Goal: Information Seeking & Learning: Find specific fact

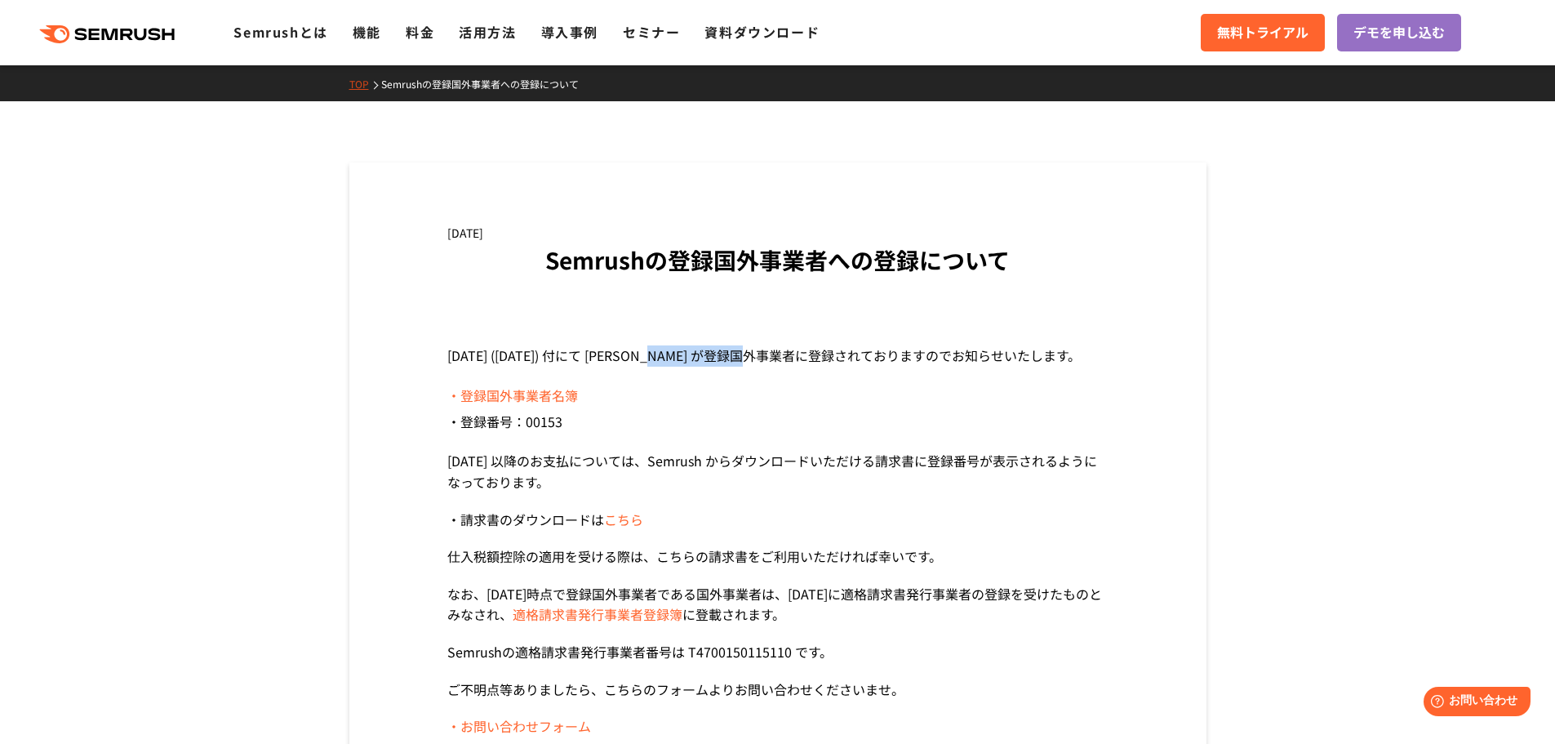
drag, startPoint x: 676, startPoint y: 358, endPoint x: 780, endPoint y: 346, distance: 104.3
click at [780, 346] on p "[DATE] ([DATE]) 付にて [PERSON_NAME] が登録国外事業者に登録されておりますのでお知らせいたします。" at bounding box center [777, 355] width 661 height 21
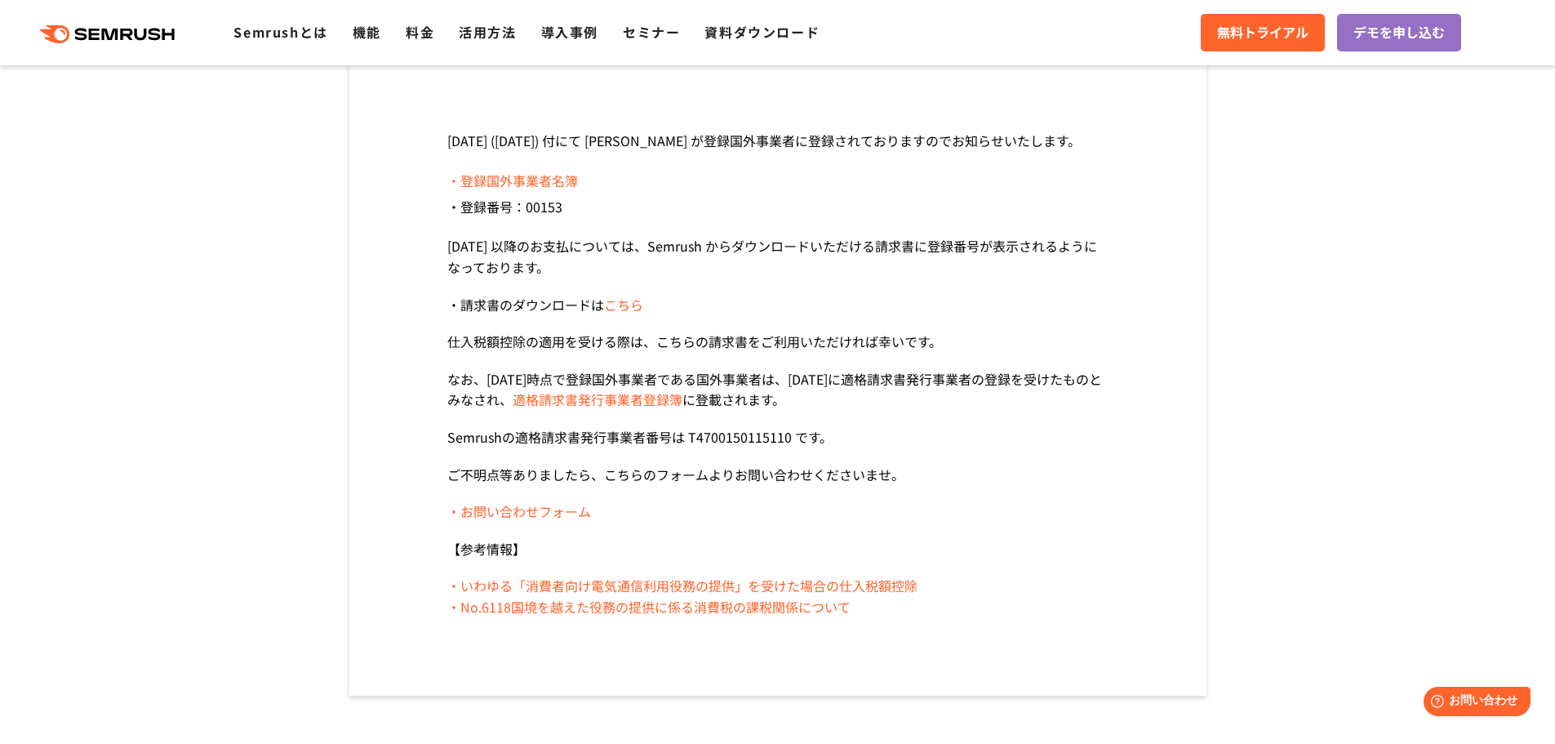
scroll to position [245, 0]
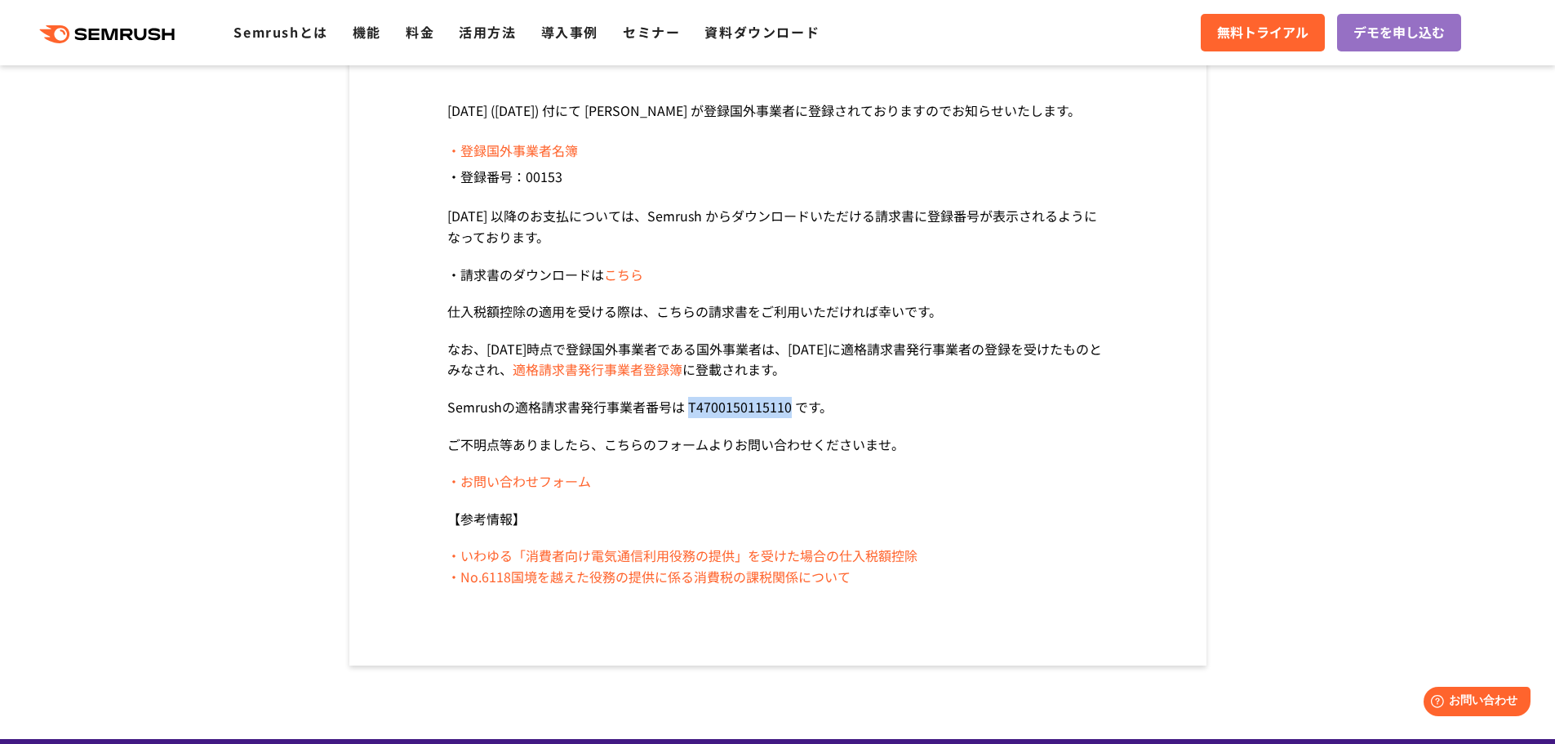
drag, startPoint x: 686, startPoint y: 407, endPoint x: 789, endPoint y: 407, distance: 102.8
click at [789, 407] on p "Semrushの適格請求書発行事業者番号は T4700150115110 です。" at bounding box center [777, 407] width 661 height 21
copy p "T4700150115110"
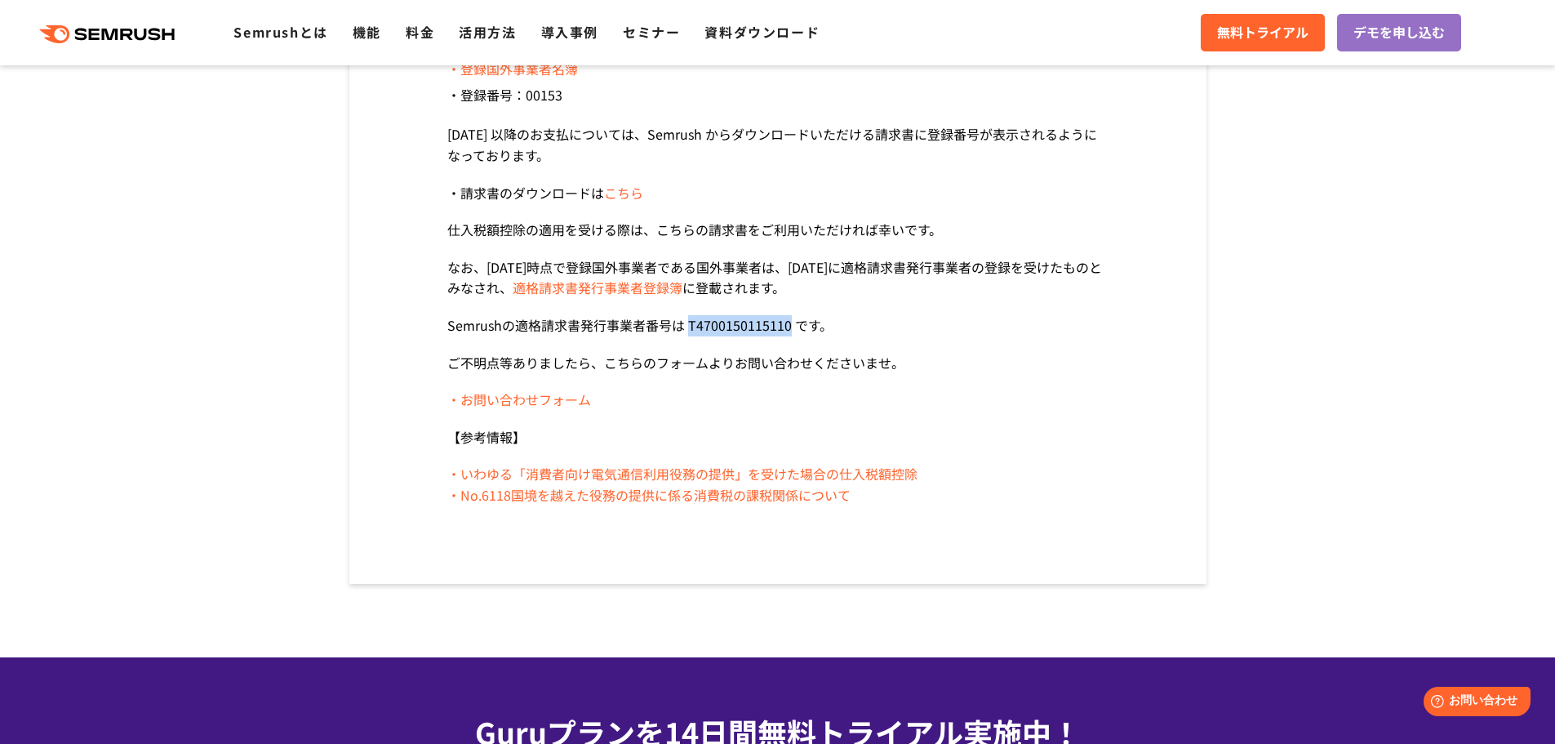
click at [682, 467] on link "・いわゆる「消費者向け電気通信利用役務の提供」を受けた場合の仕入税額控除" at bounding box center [682, 474] width 470 height 20
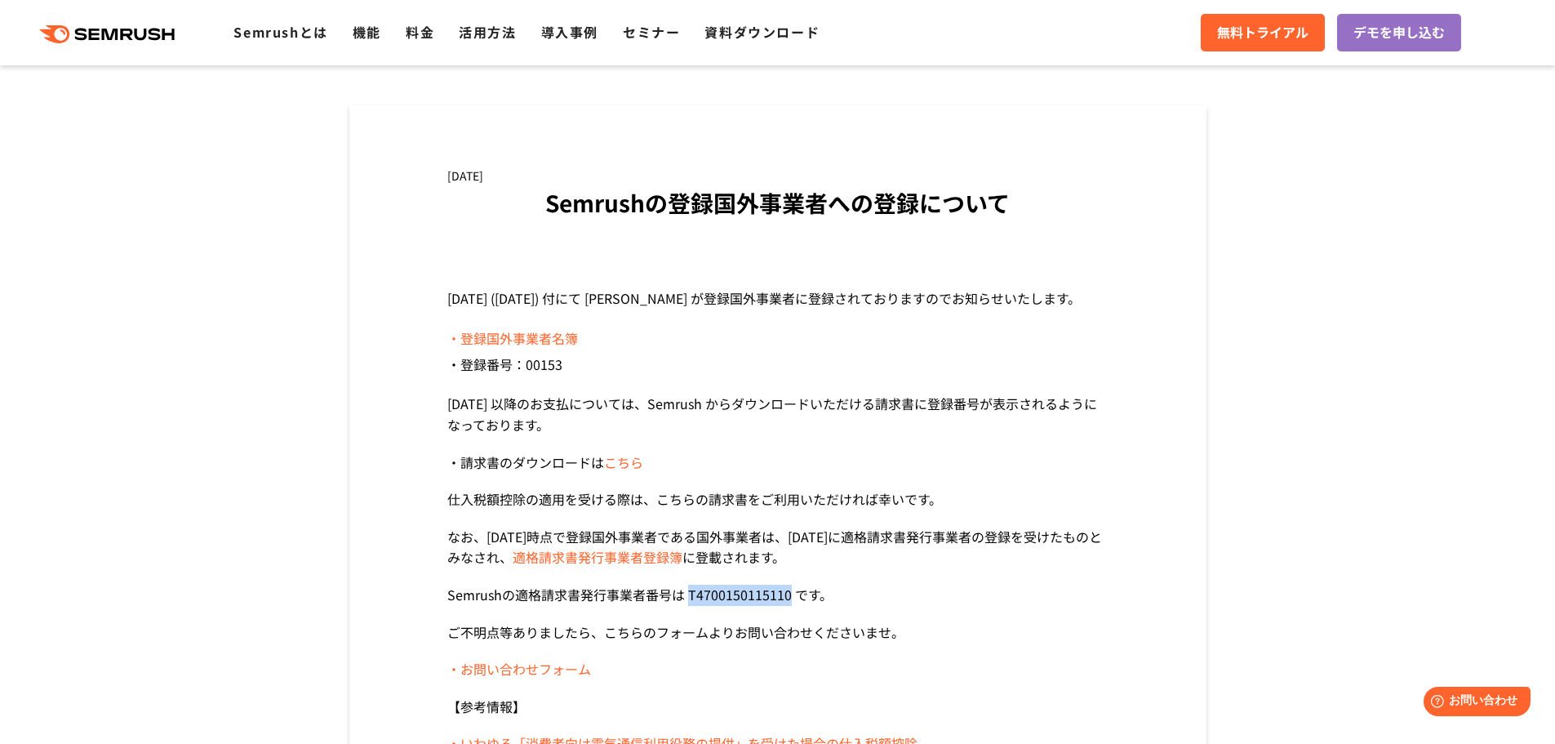
scroll to position [82, 0]
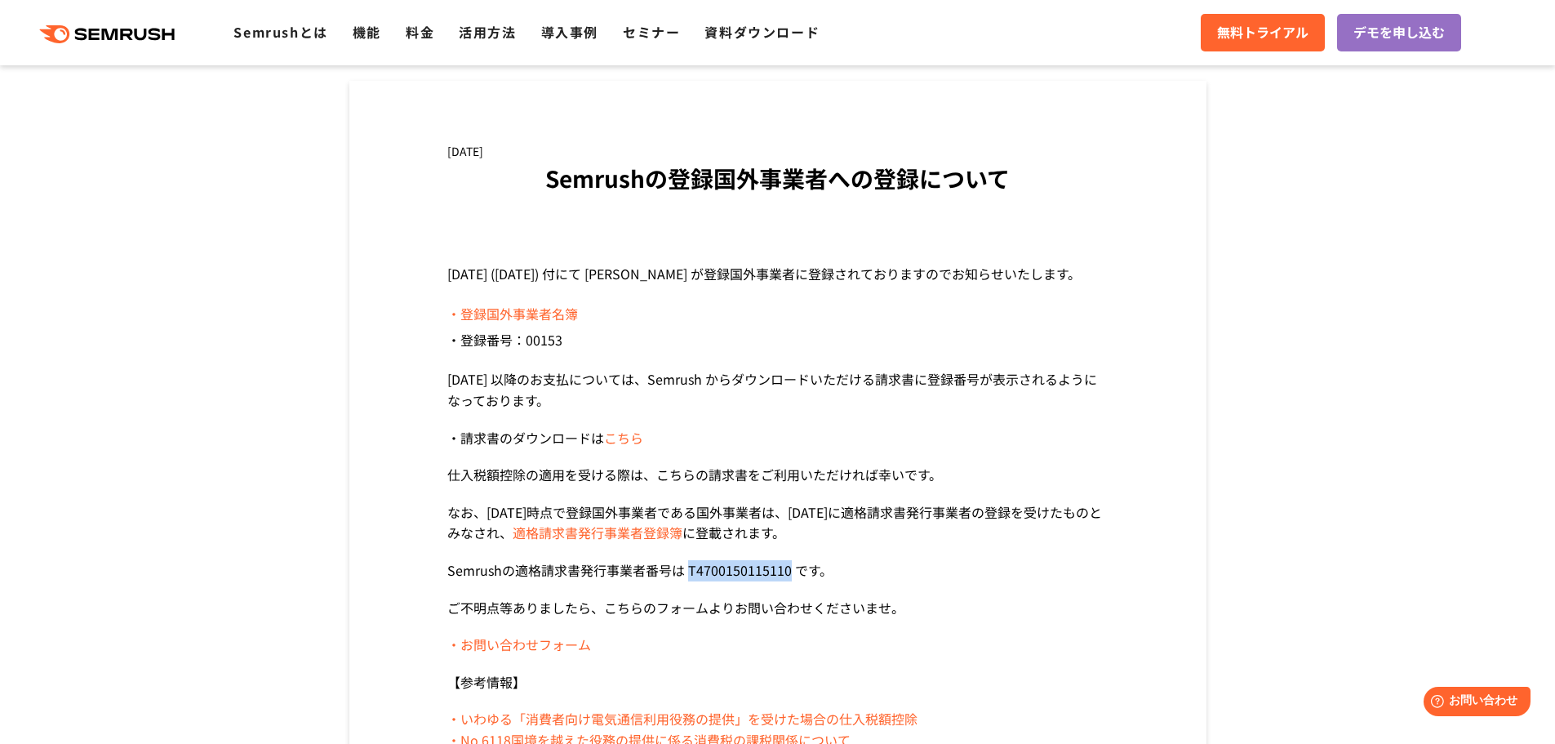
drag, startPoint x: 565, startPoint y: 402, endPoint x: 661, endPoint y: 374, distance: 100.2
click at [661, 374] on p "[DATE] 以降のお支払については、Semrush からダウンロードいただける請求書に登録番号が表示されるようになっております。" at bounding box center [777, 390] width 661 height 42
click at [618, 440] on link "こちら" at bounding box center [623, 438] width 39 height 20
click at [667, 420] on section "[DATE] ([DATE]) 付にて [PERSON_NAME] が登録国外事業者に登録されておりますのでお知らせいたします。 ・登録国外事業者名簿 ・登録…" at bounding box center [777, 507] width 661 height 487
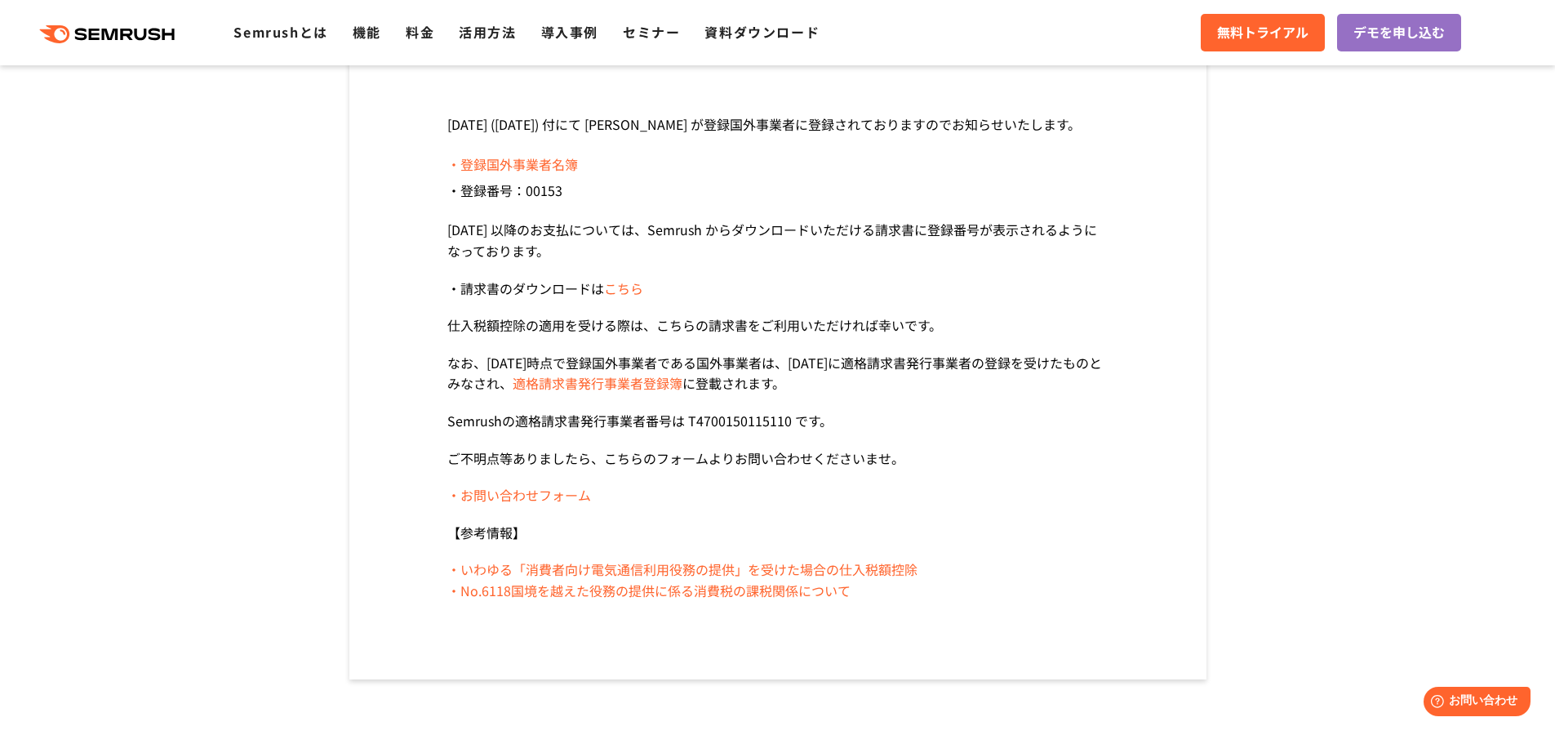
scroll to position [490, 0]
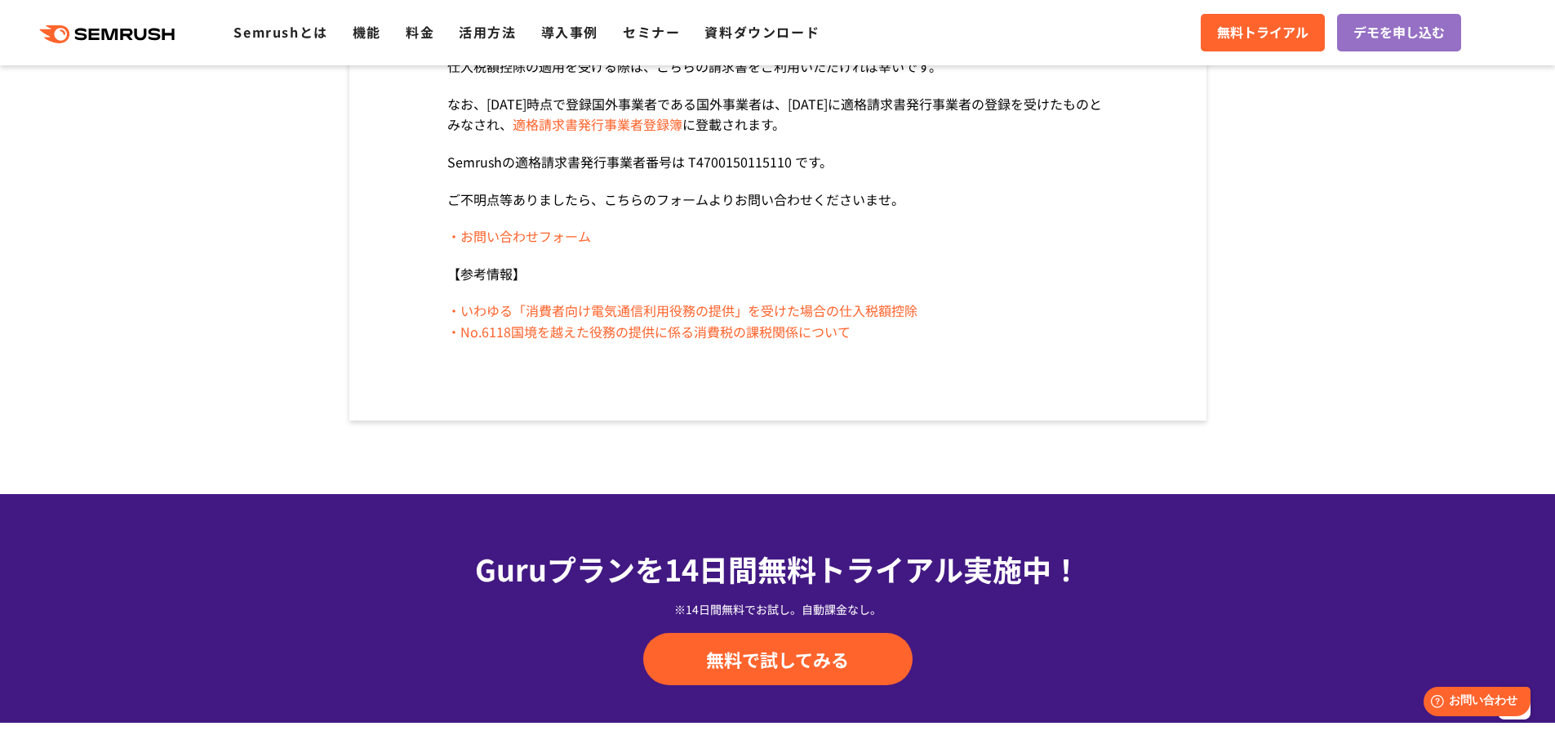
click at [786, 333] on link "・No.6118国境を越えた役務の提供に係る消費税の課税関係について" at bounding box center [648, 332] width 403 height 20
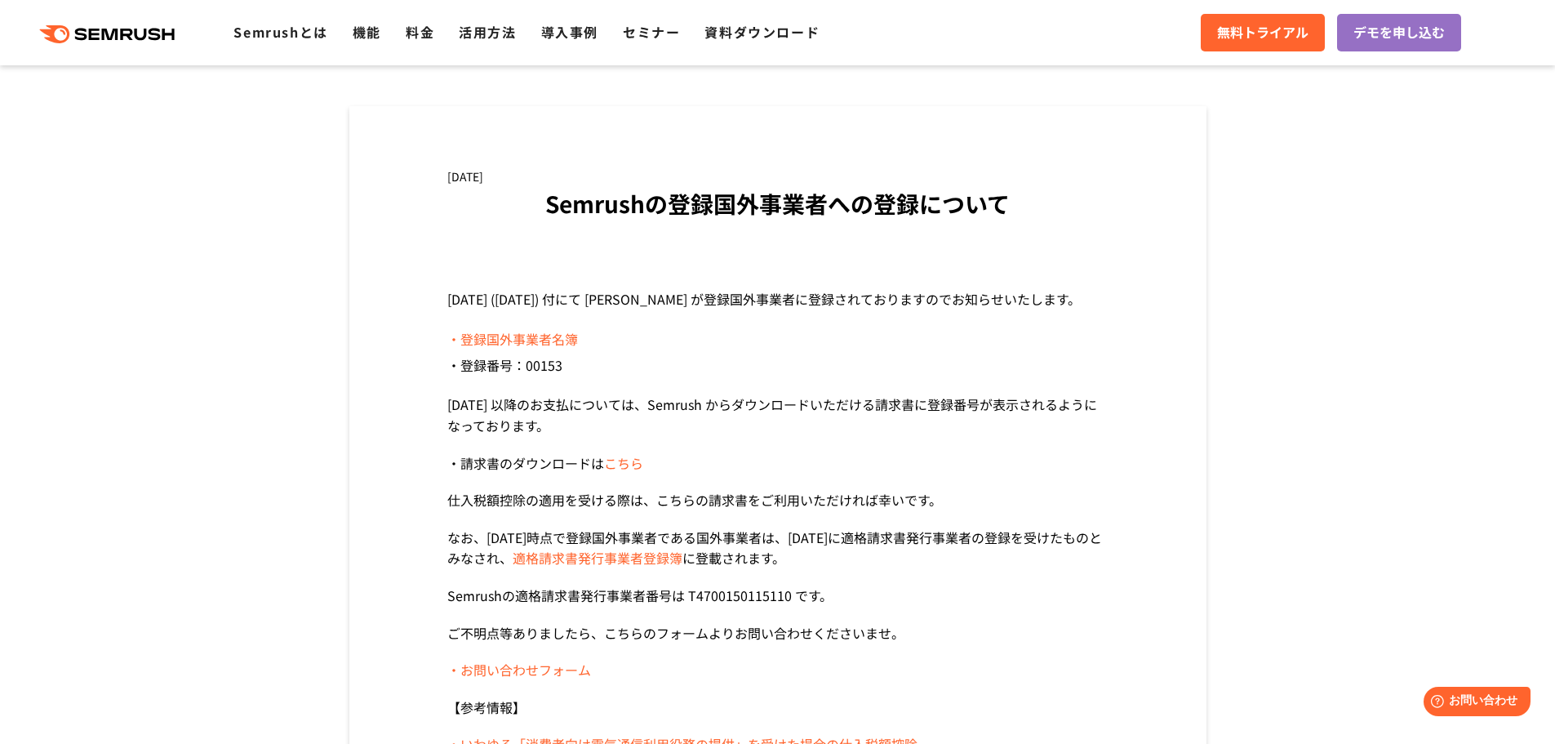
scroll to position [82, 0]
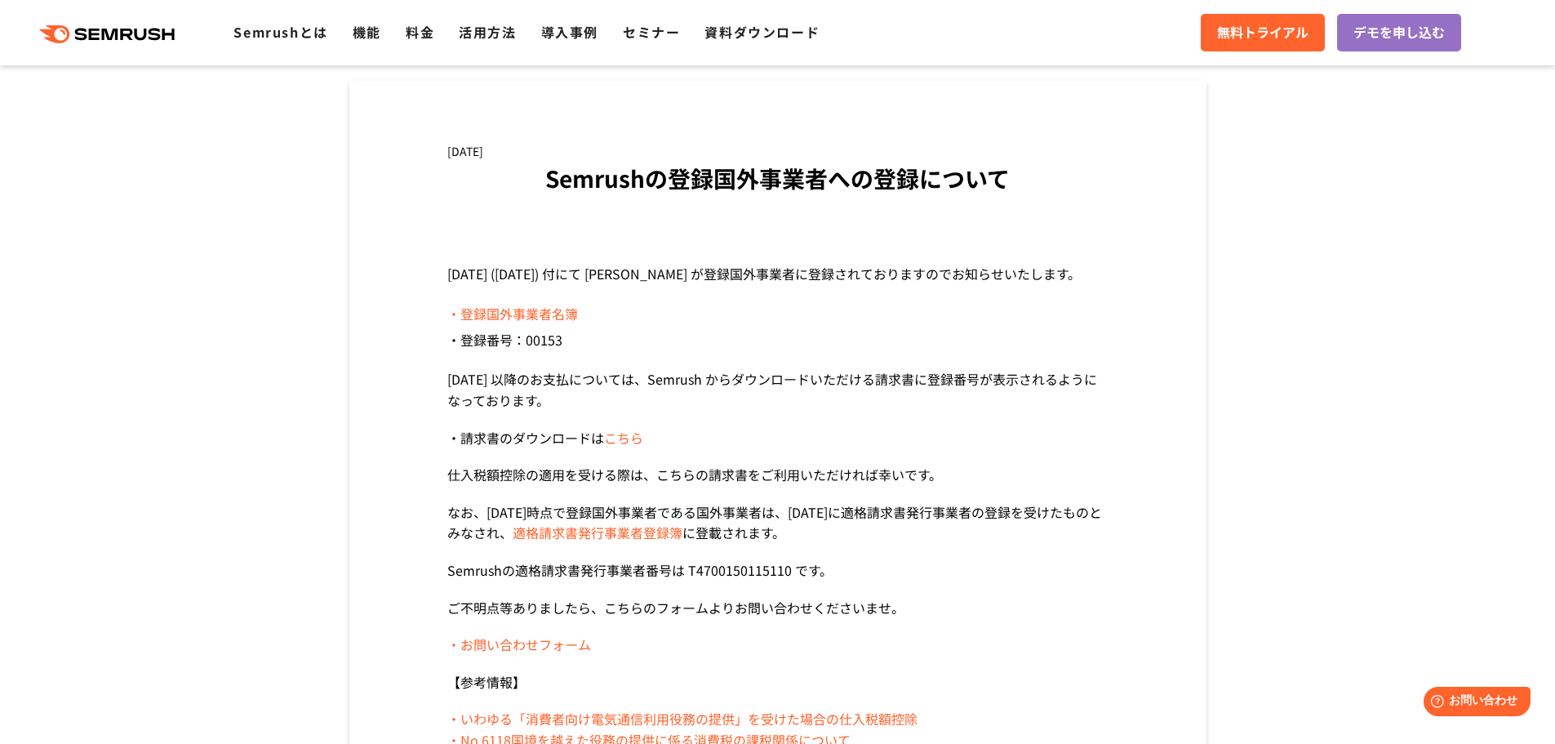
click at [469, 314] on link "・登録国外事業者名簿" at bounding box center [512, 314] width 131 height 20
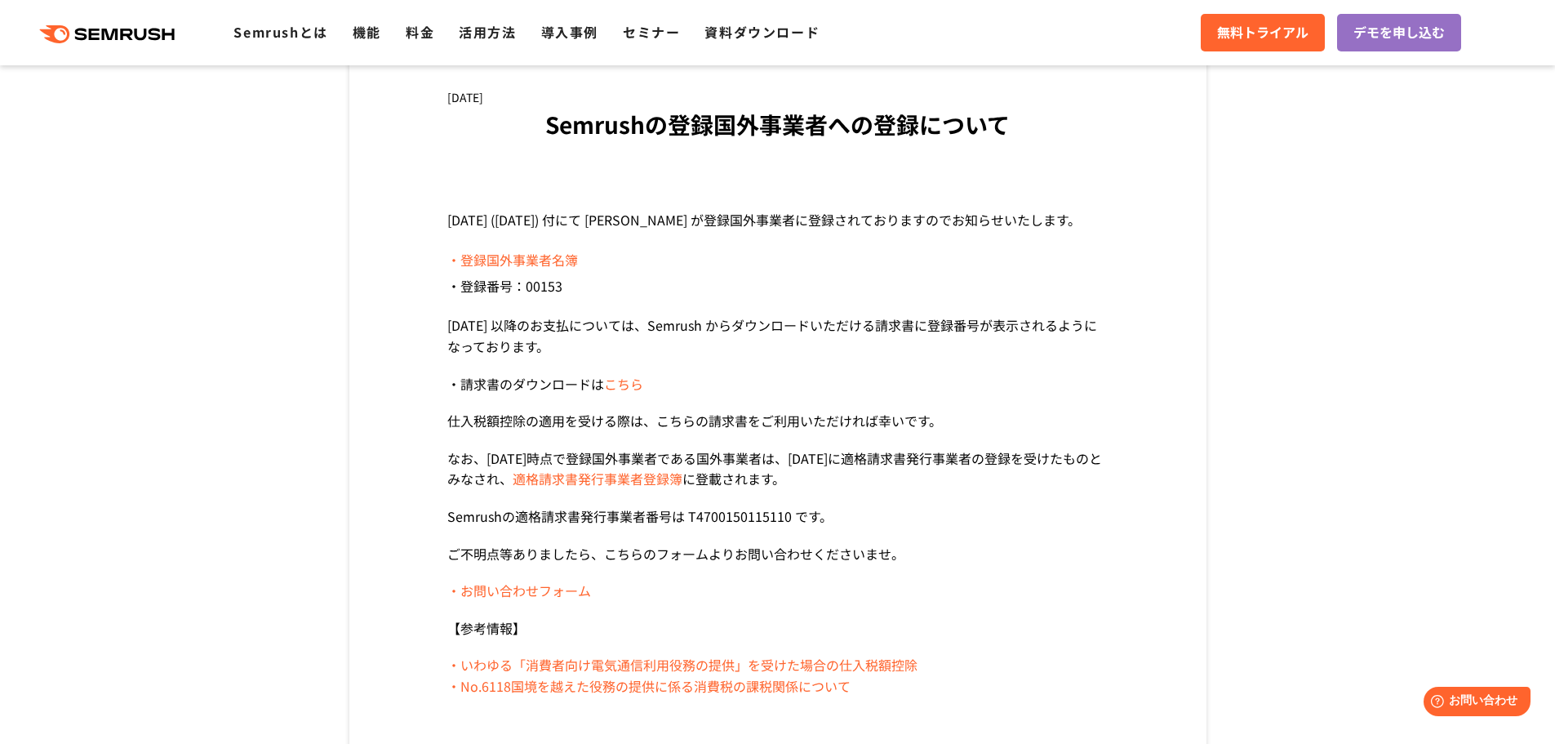
scroll to position [163, 0]
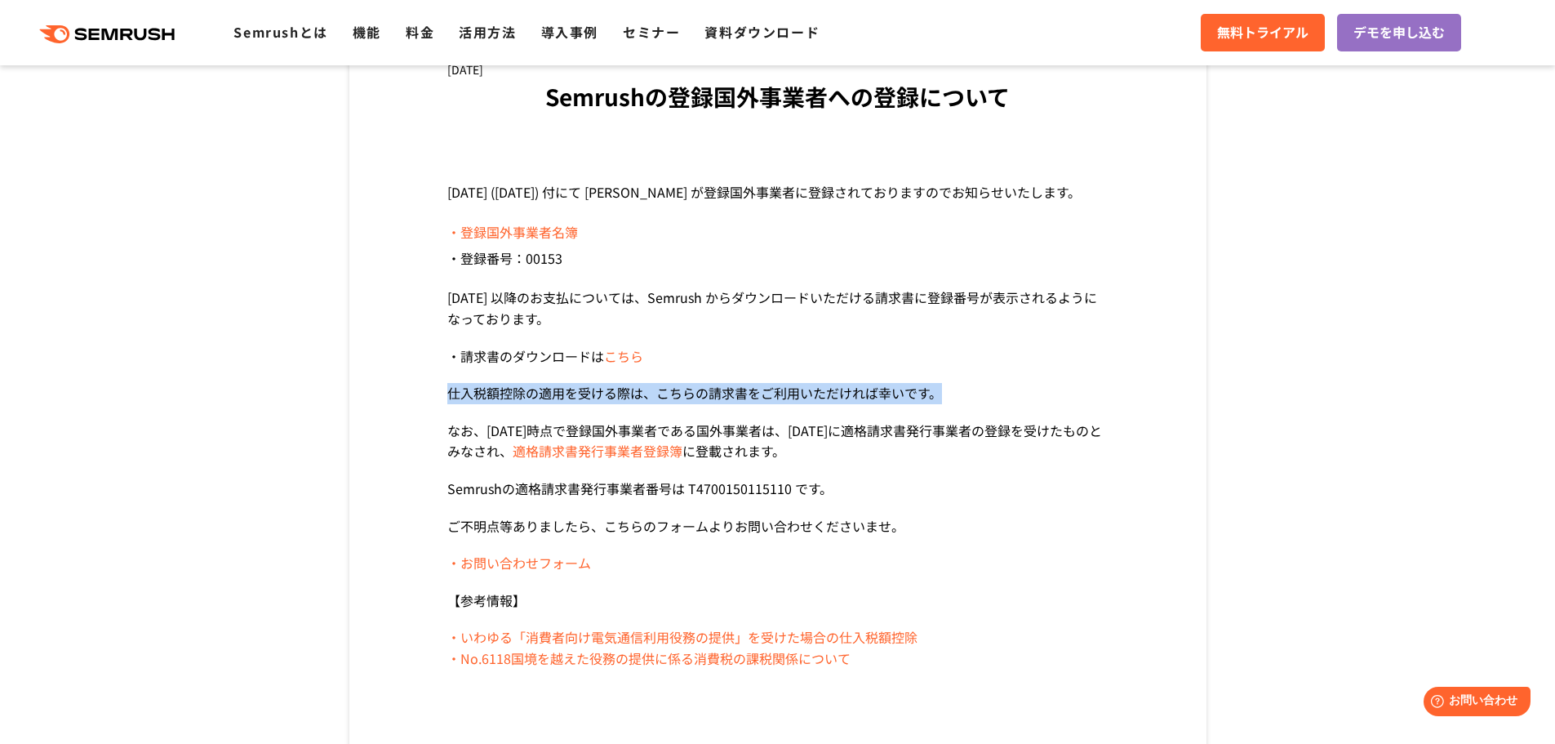
drag, startPoint x: 437, startPoint y: 394, endPoint x: 953, endPoint y: 382, distance: 516.8
click at [953, 382] on div "[DATE] Semrushの登録国外事業者への登録について [DATE] ([DATE]) 付にて [PERSON_NAME] が登録国外事業者に登録されて…" at bounding box center [777, 373] width 857 height 748
drag, startPoint x: 953, startPoint y: 382, endPoint x: 965, endPoint y: 387, distance: 12.4
click at [955, 384] on section "[DATE] ([DATE]) 付にて [PERSON_NAME] が登録国外事業者に登録されておりますのでお知らせいたします。 ・登録国外事業者名簿 ・登録…" at bounding box center [777, 425] width 661 height 487
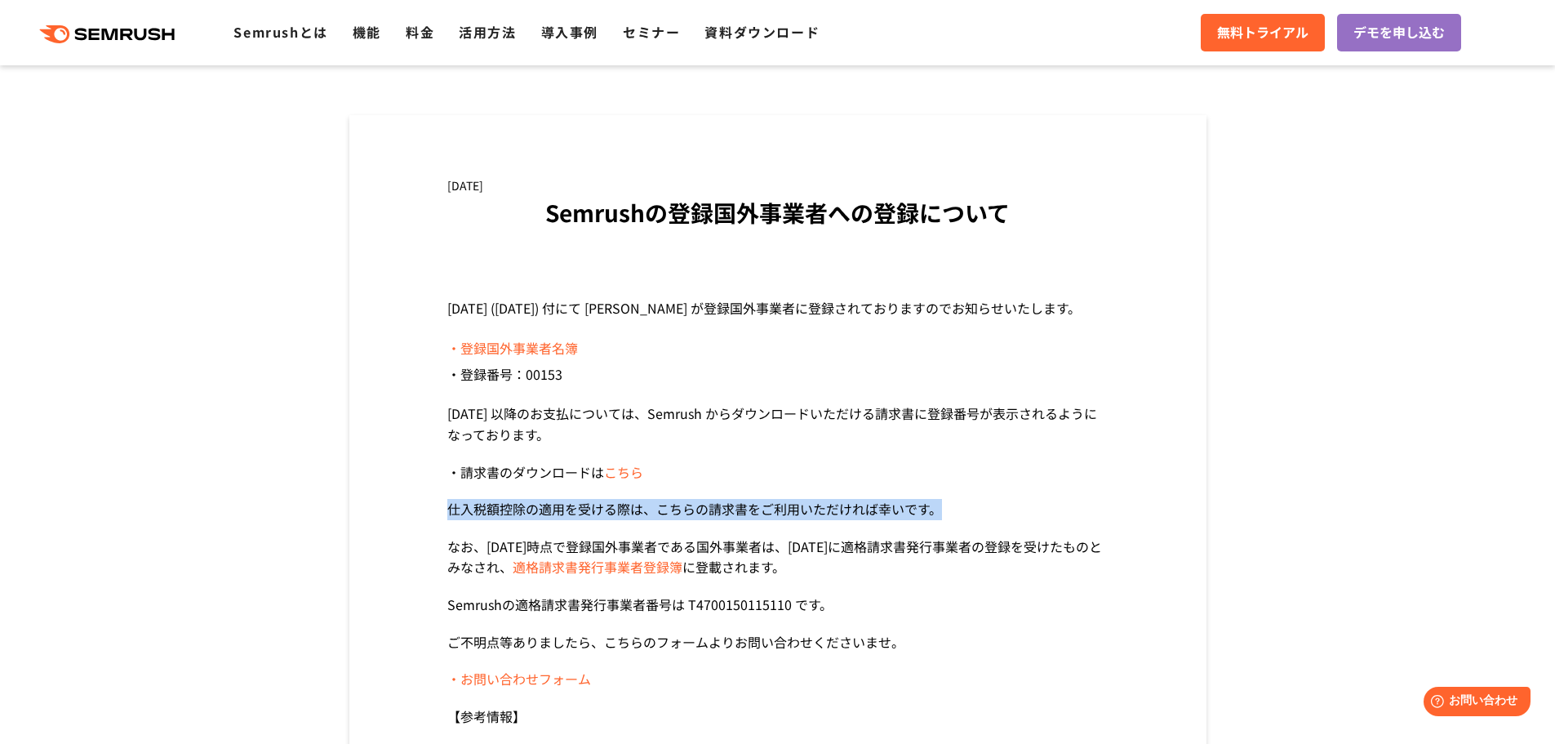
scroll to position [0, 0]
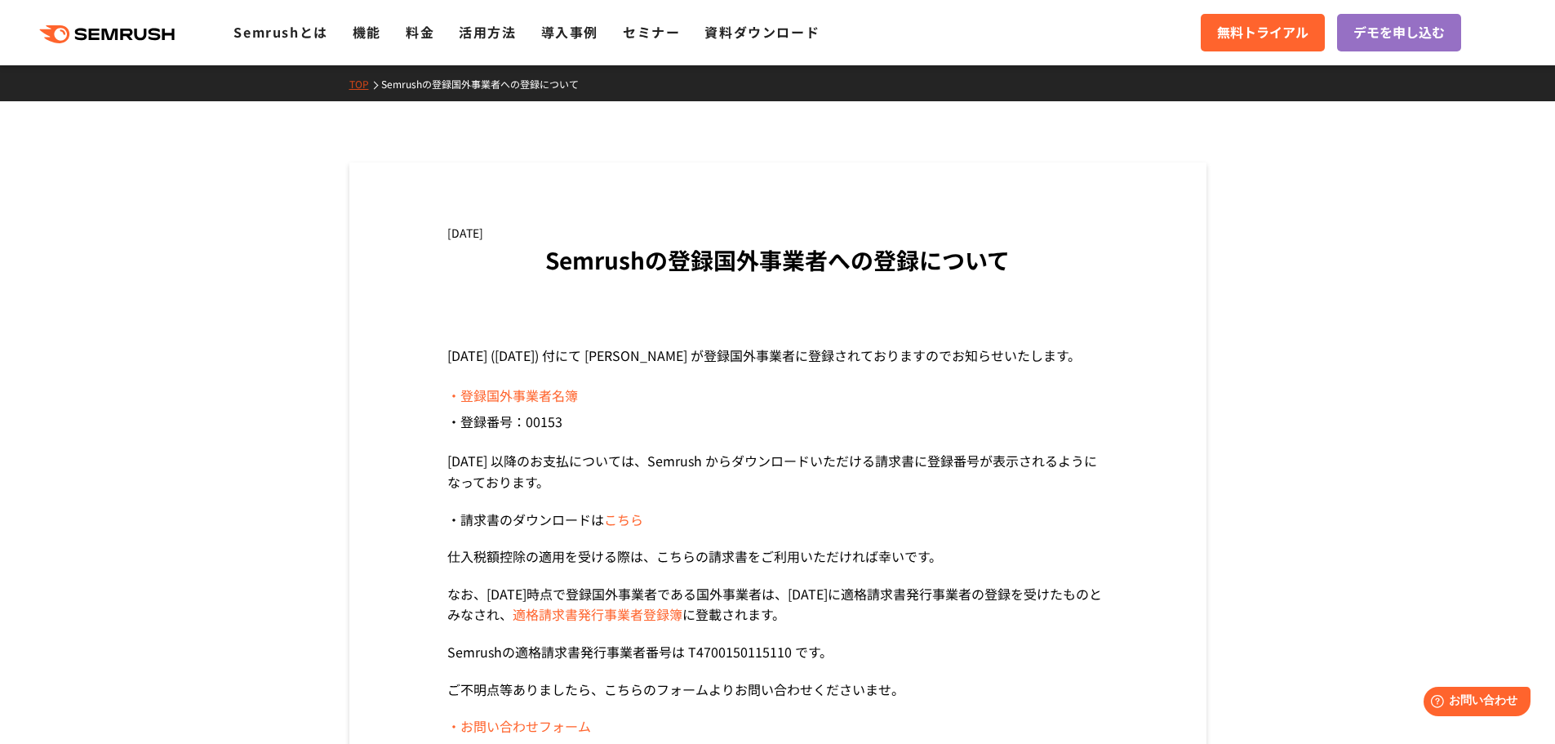
click at [746, 571] on section "[DATE] ([DATE]) 付にて [PERSON_NAME] が登録国外事業者に登録されておりますのでお知らせいたします。 ・登録国外事業者名簿 ・登録…" at bounding box center [777, 588] width 661 height 487
